Goal: Information Seeking & Learning: Learn about a topic

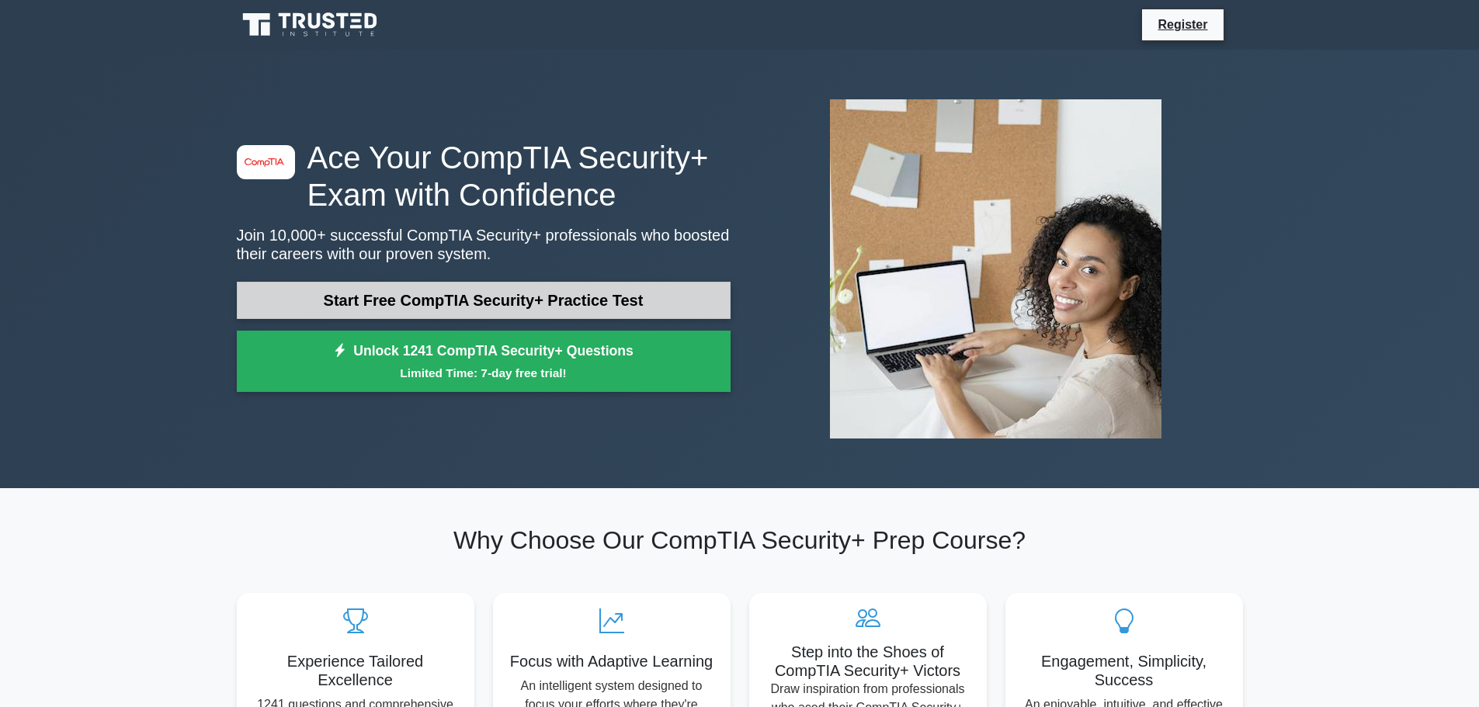
click at [422, 296] on link "Start Free CompTIA Security+ Practice Test" at bounding box center [484, 300] width 494 height 37
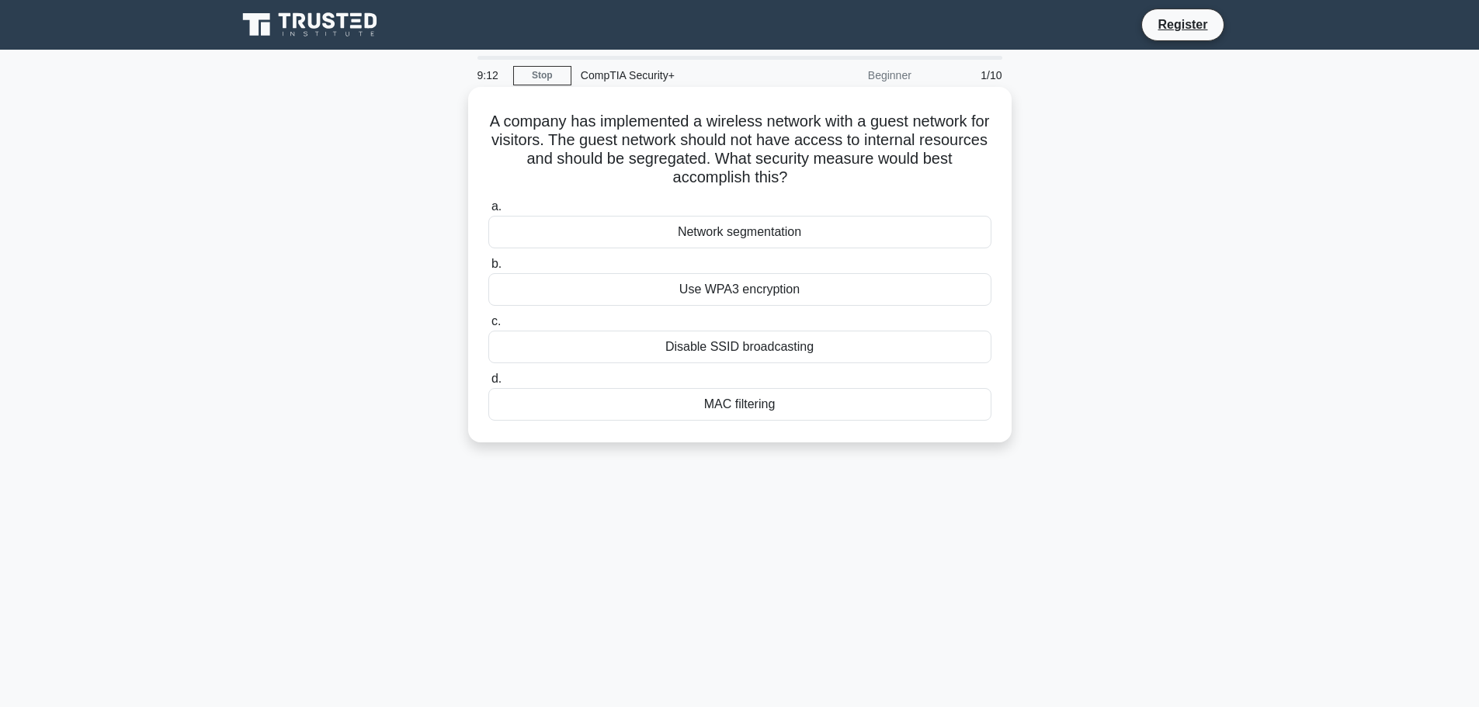
click at [727, 242] on div "Network segmentation" at bounding box center [739, 232] width 503 height 33
click at [488, 212] on input "a. Network segmentation" at bounding box center [488, 207] width 0 height 10
click at [725, 401] on div "Data tokenization" at bounding box center [739, 404] width 503 height 33
click at [488, 384] on input "d. Data tokenization" at bounding box center [488, 379] width 0 height 10
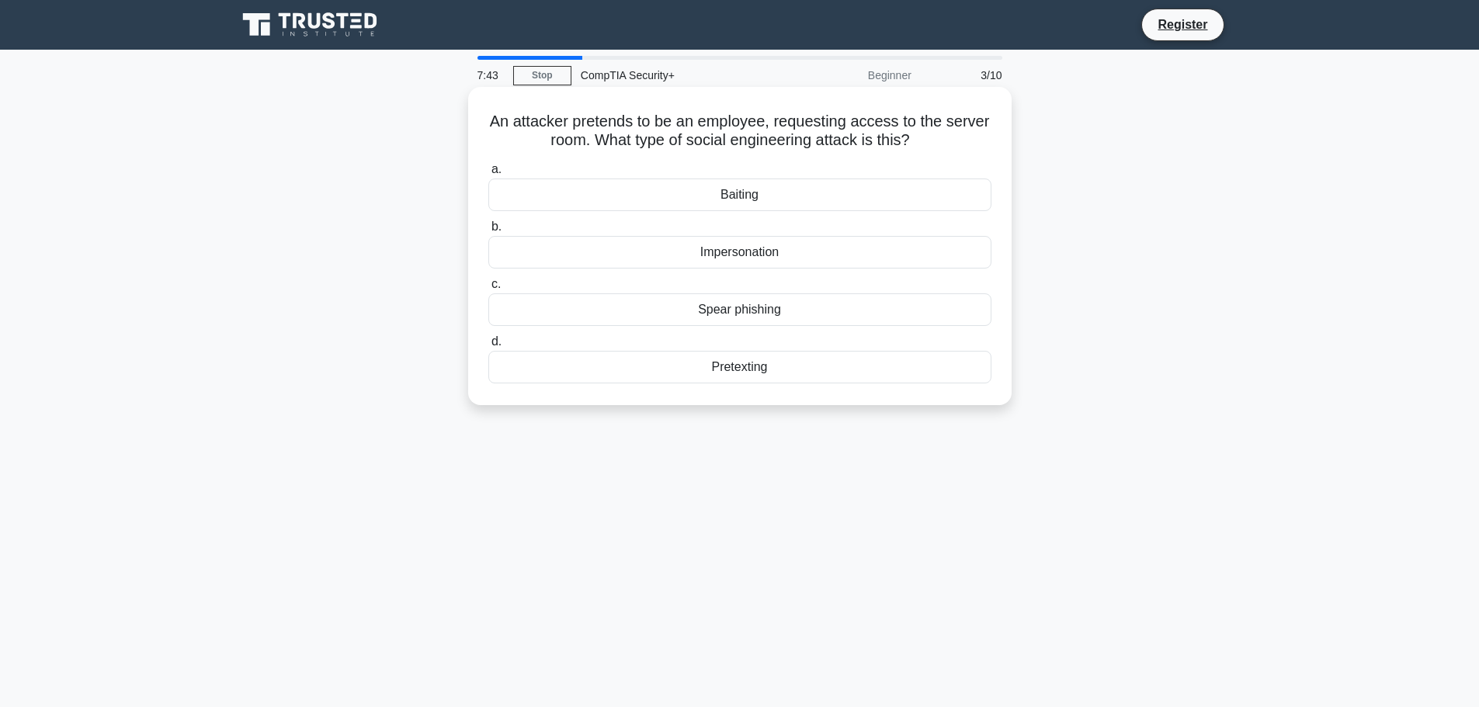
click at [725, 257] on div "Impersonation" at bounding box center [739, 252] width 503 height 33
click at [488, 232] on input "b. Impersonation" at bounding box center [488, 227] width 0 height 10
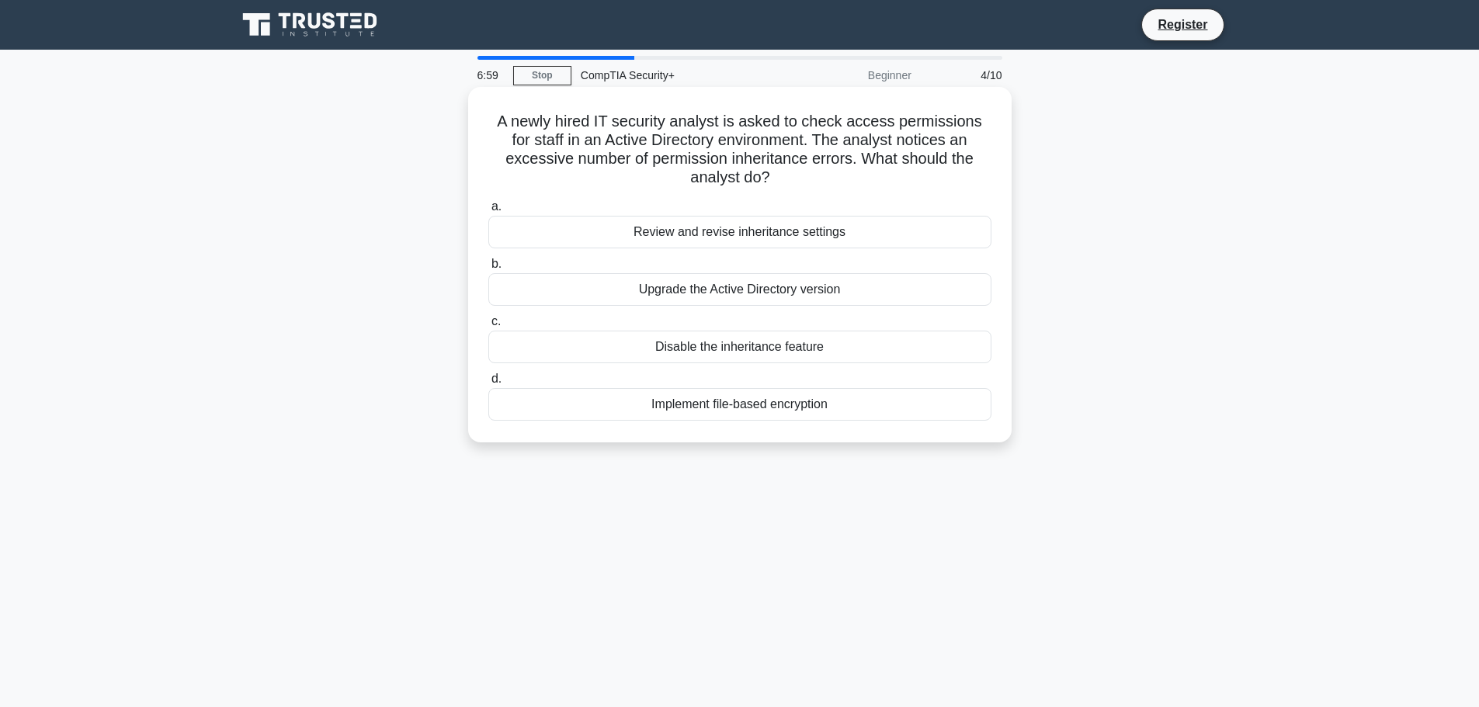
click at [659, 232] on div "Review and revise inheritance settings" at bounding box center [739, 232] width 503 height 33
click at [488, 212] on input "a. Review and revise inheritance settings" at bounding box center [488, 207] width 0 height 10
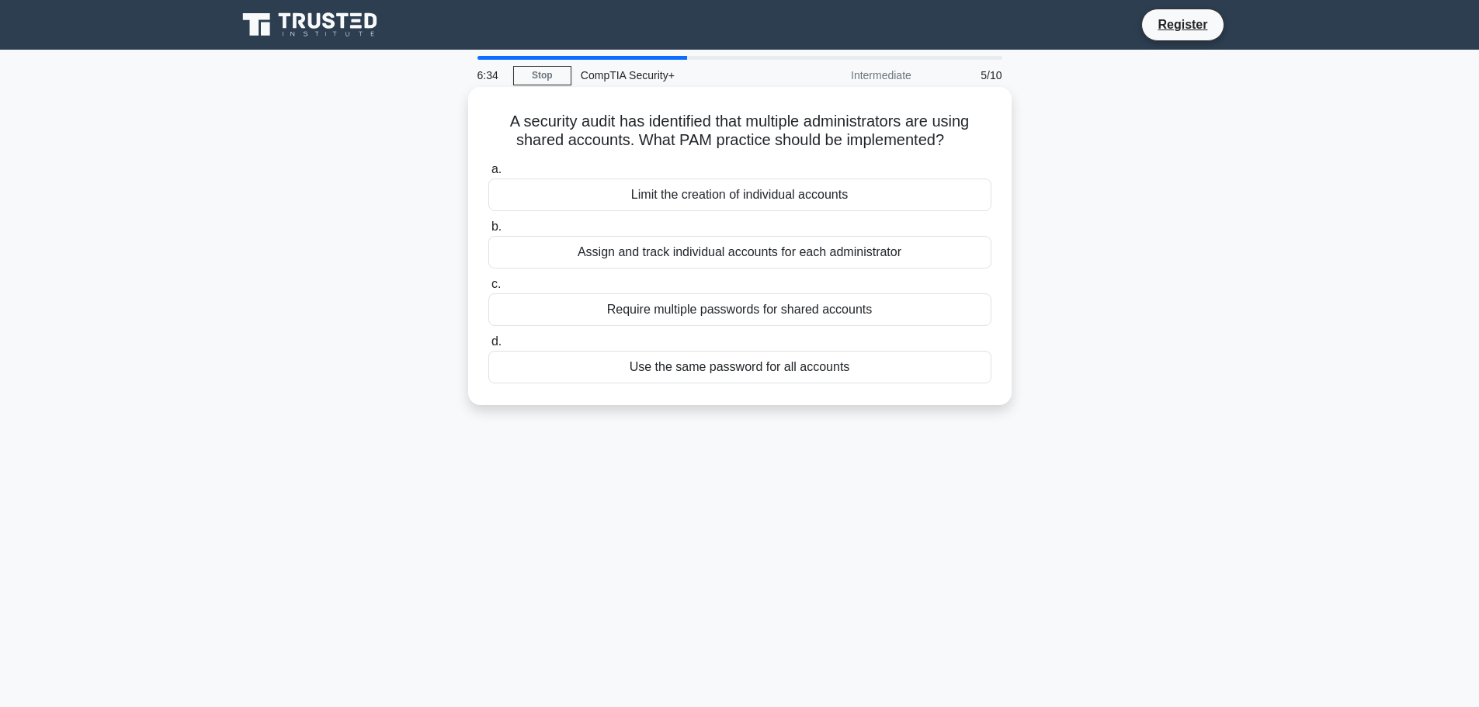
click at [794, 308] on div "Require multiple passwords for shared accounts" at bounding box center [739, 310] width 503 height 33
click at [488, 290] on input "c. Require multiple passwords for shared accounts" at bounding box center [488, 285] width 0 height 10
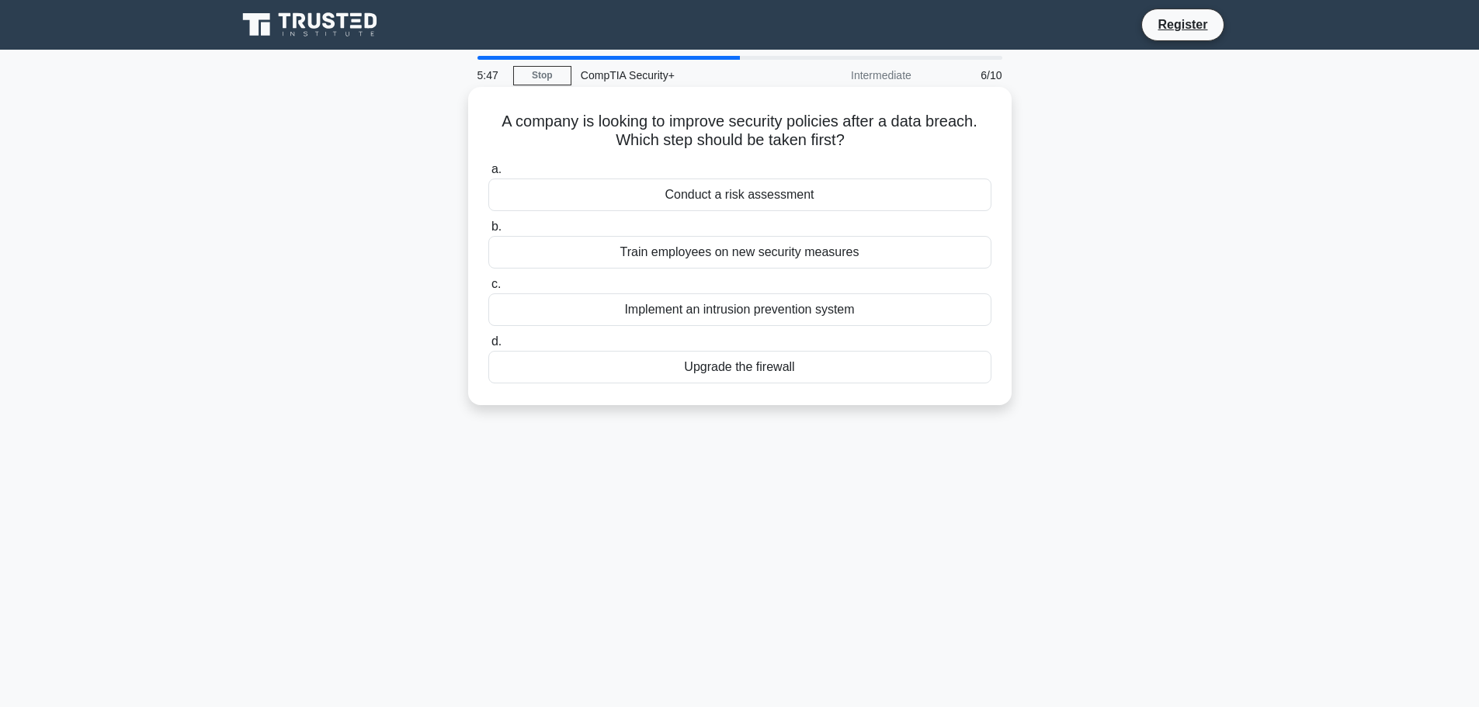
click at [761, 369] on div "Upgrade the firewall" at bounding box center [739, 367] width 503 height 33
click at [488, 347] on input "d. Upgrade the firewall" at bounding box center [488, 342] width 0 height 10
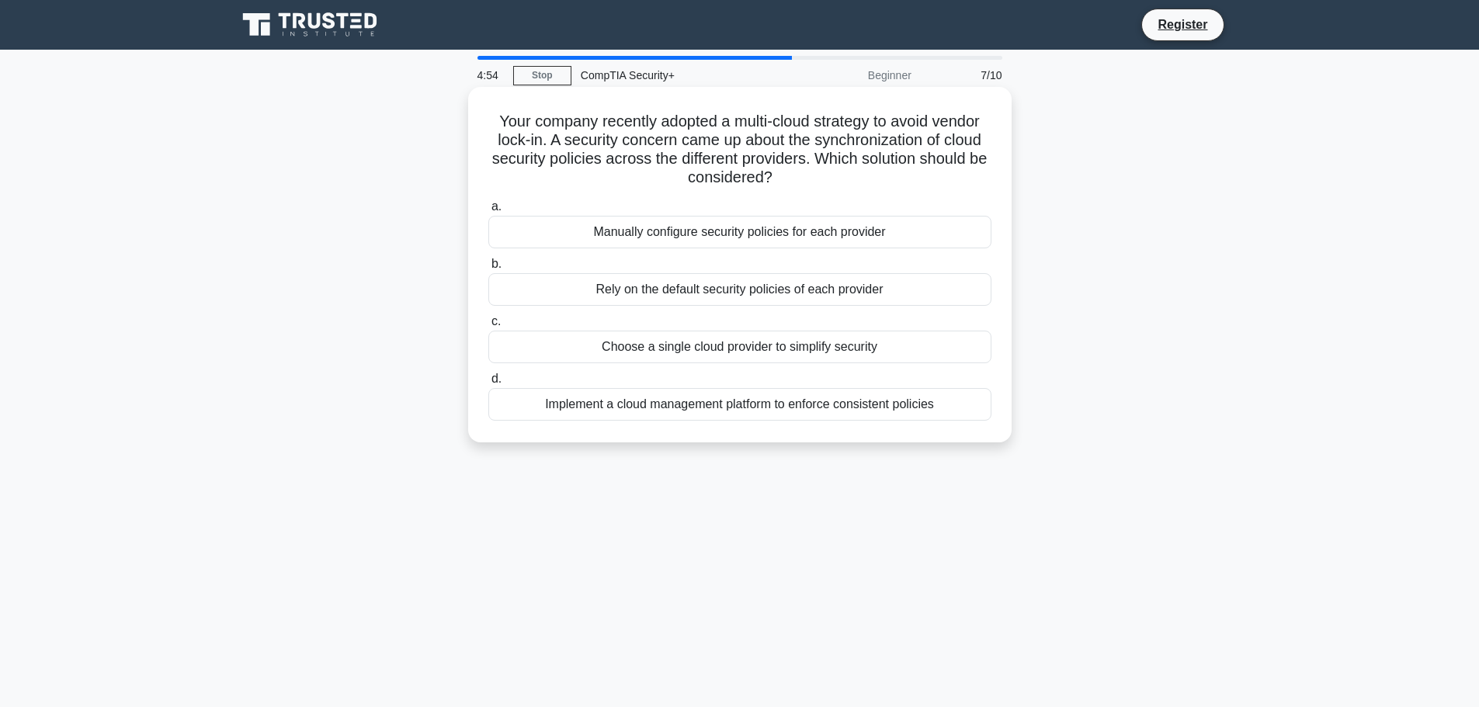
click at [825, 408] on div "Implement a cloud management platform to enforce consistent policies" at bounding box center [739, 404] width 503 height 33
click at [488, 384] on input "d. Implement a cloud management platform to enforce consistent policies" at bounding box center [488, 379] width 0 height 10
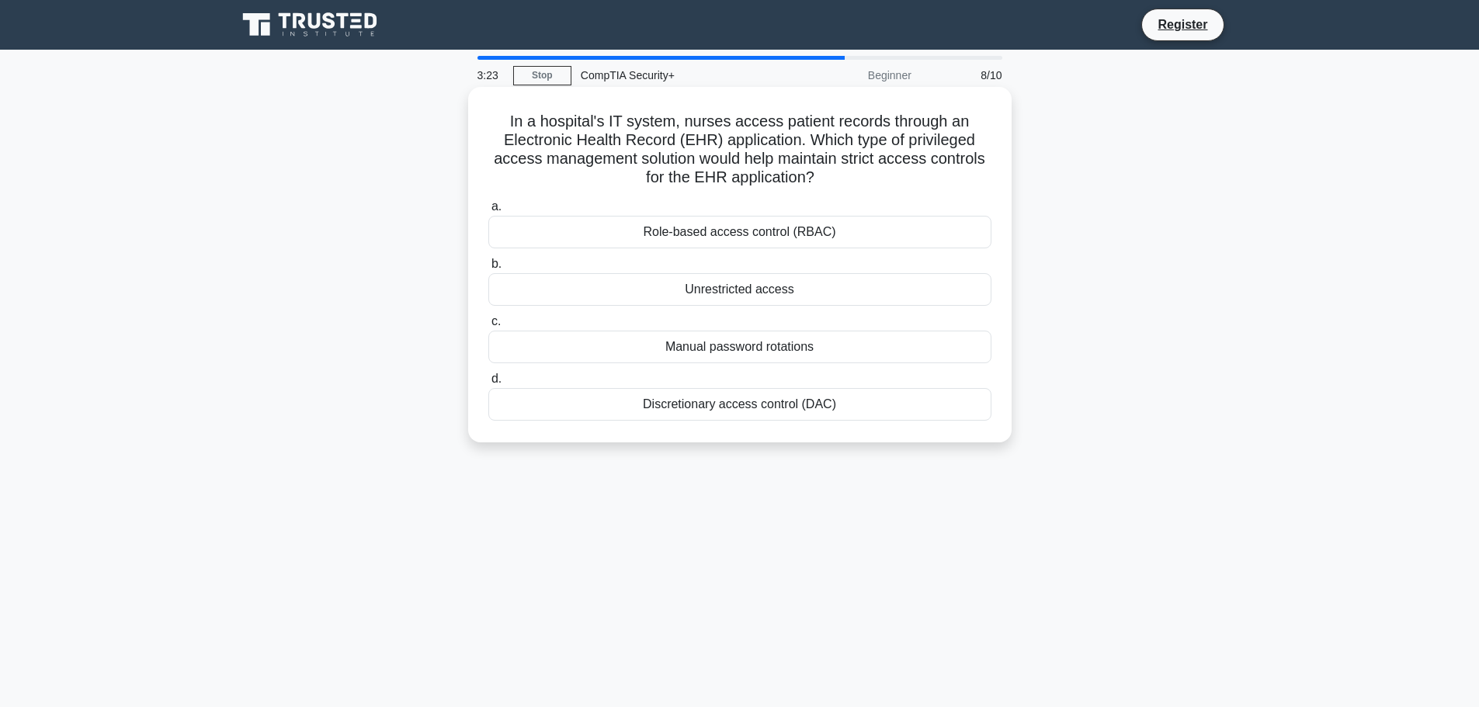
click at [747, 349] on div "Manual password rotations" at bounding box center [739, 347] width 503 height 33
click at [488, 327] on input "c. Manual password rotations" at bounding box center [488, 322] width 0 height 10
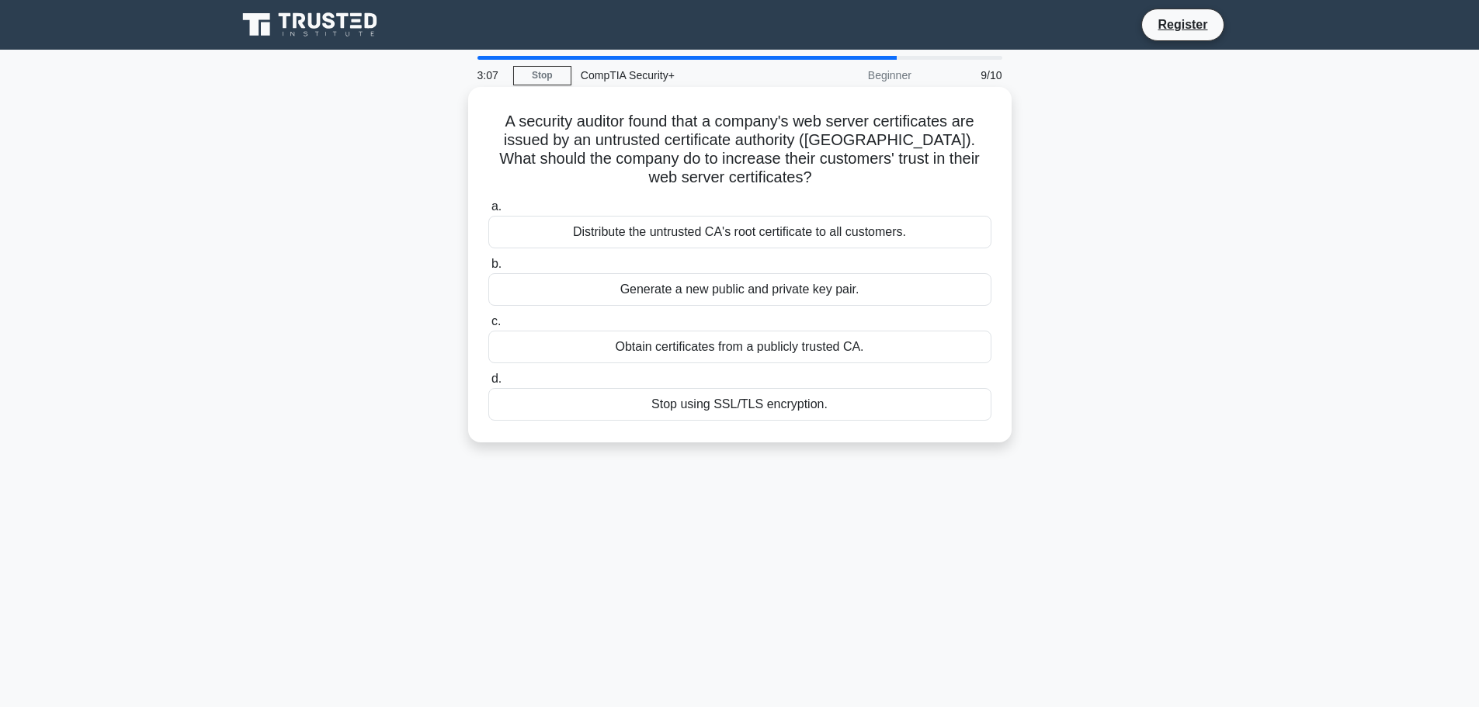
click at [754, 347] on div "Obtain certificates from a publicly trusted CA." at bounding box center [739, 347] width 503 height 33
click at [488, 327] on input "c. Obtain certificates from a publicly trusted CA." at bounding box center [488, 322] width 0 height 10
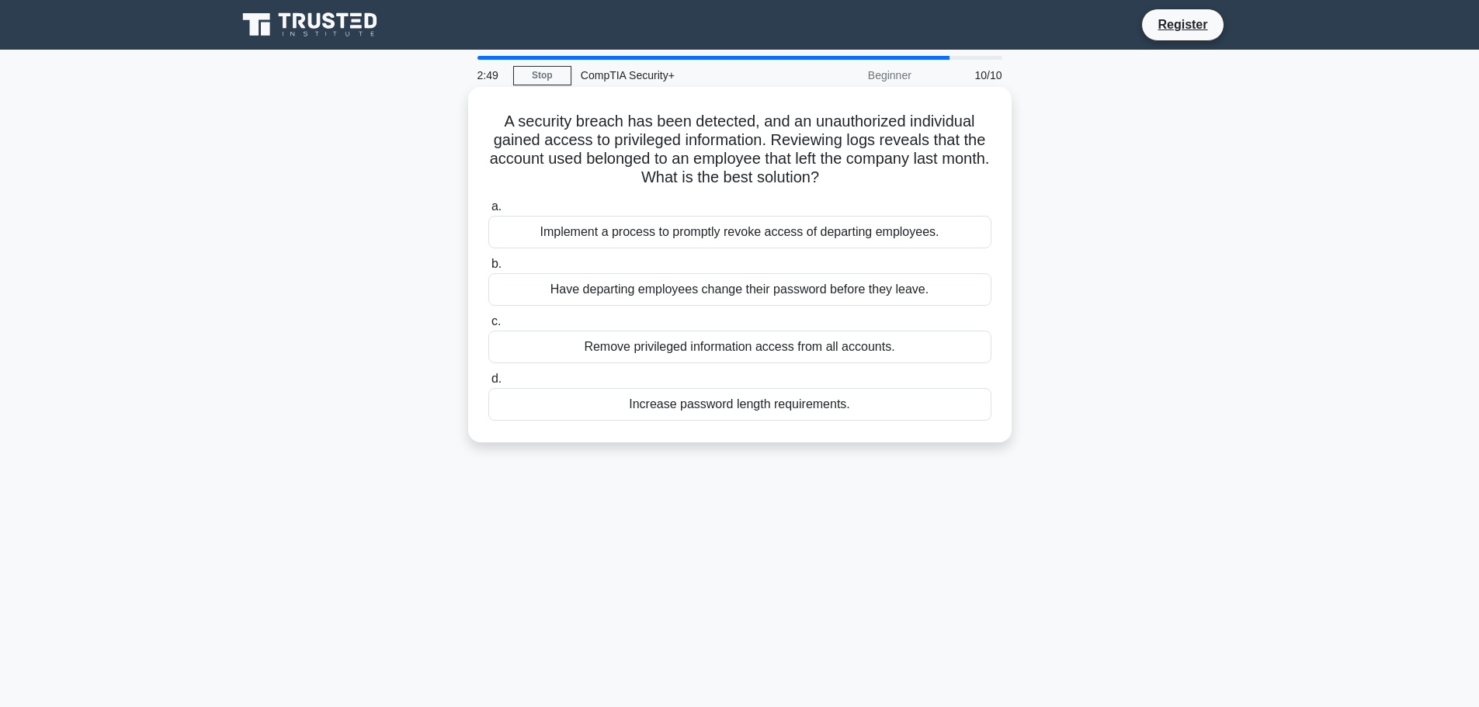
click at [877, 351] on div "Remove privileged information access from all accounts." at bounding box center [739, 347] width 503 height 33
click at [488, 327] on input "c. Remove privileged information access from all accounts." at bounding box center [488, 322] width 0 height 10
